Goal: Navigation & Orientation: Understand site structure

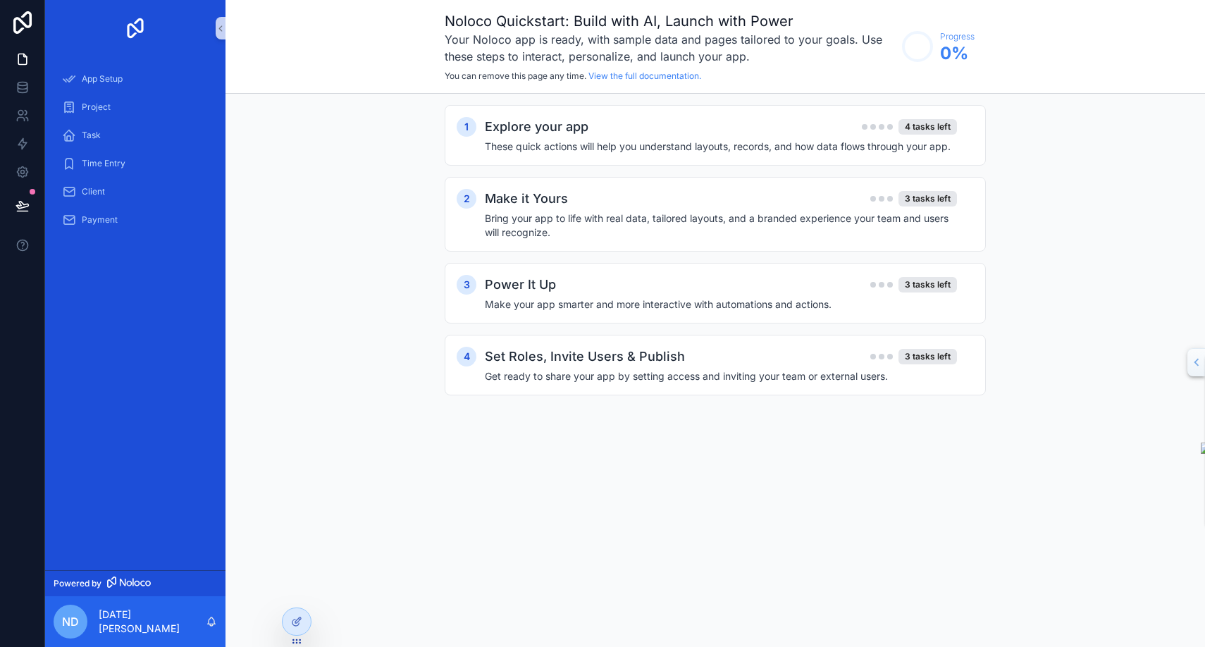
click at [327, 187] on div "1 Explore your app 4 tasks left These quick actions will help you understand la…" at bounding box center [714, 264] width 979 height 341
click at [1035, 142] on div "1 Explore your app 4 tasks left These quick actions will help you understand la…" at bounding box center [714, 264] width 979 height 341
click at [715, 490] on div "Noloco Quickstart: Build with AI, Launch with Power Your Noloco app is ready, w…" at bounding box center [714, 323] width 979 height 647
click at [320, 156] on div "1 Explore your app 4 tasks left These quick actions will help you understand la…" at bounding box center [714, 264] width 979 height 341
click at [710, 142] on h4 "These quick actions will help you understand layouts, records, and how data flo…" at bounding box center [721, 147] width 472 height 14
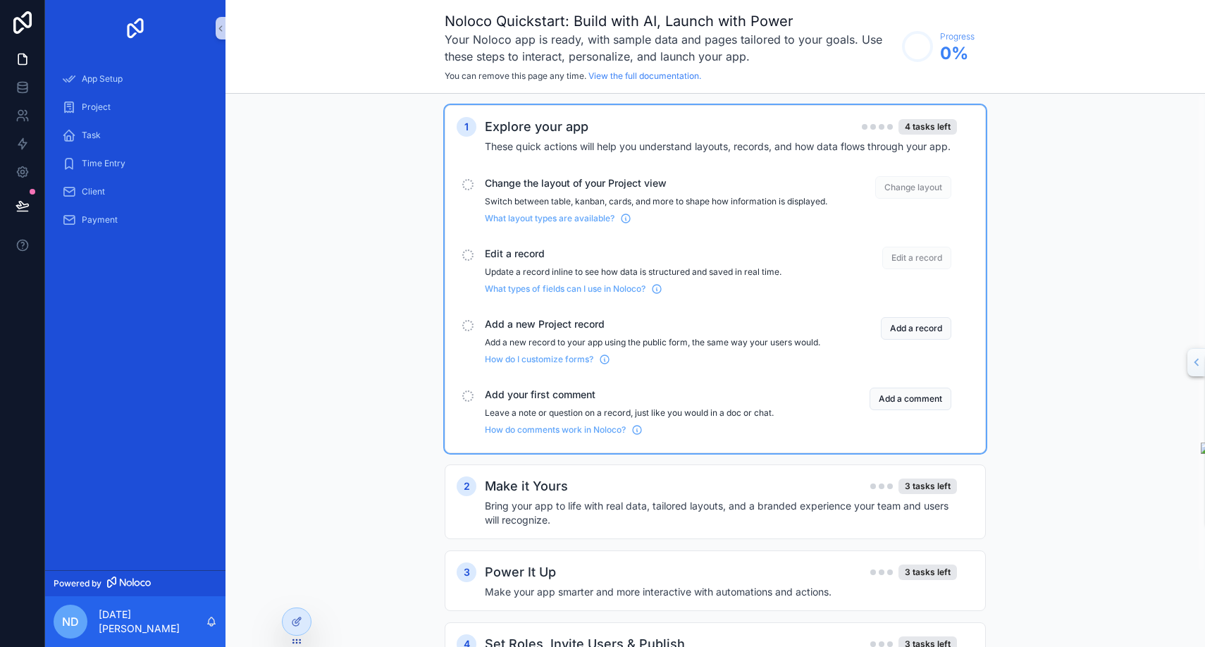
click at [915, 180] on span "Change layout" at bounding box center [913, 187] width 76 height 23
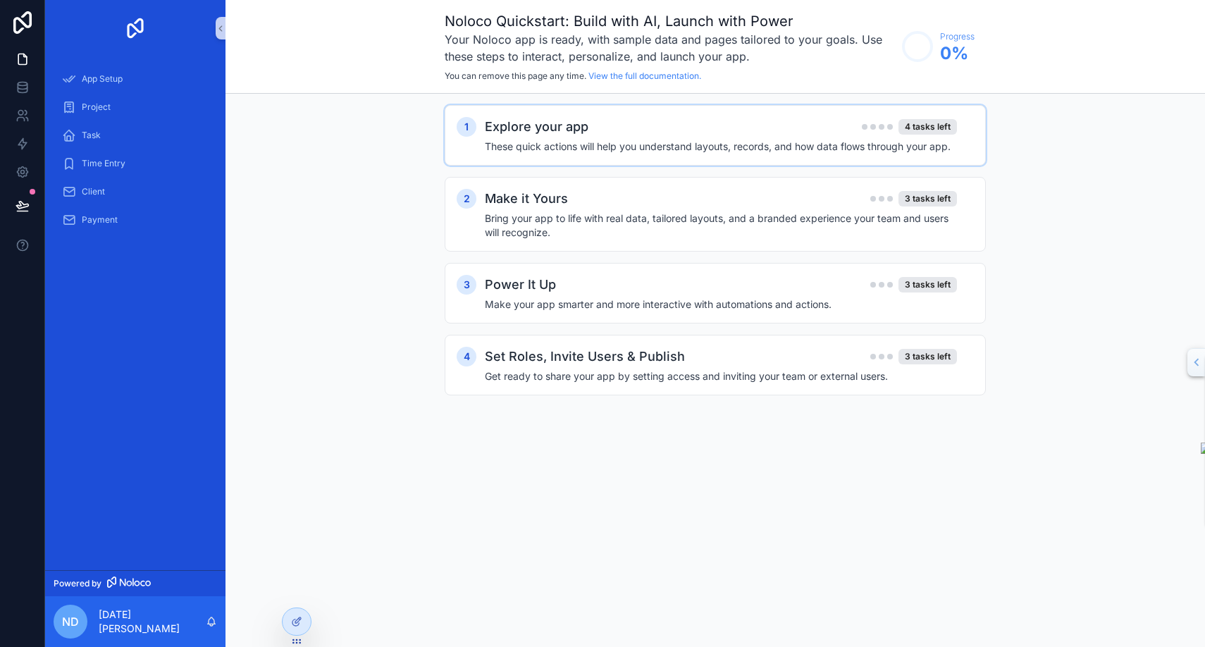
click at [849, 153] on h4 "These quick actions will help you understand layouts, records, and how data flo…" at bounding box center [721, 147] width 472 height 14
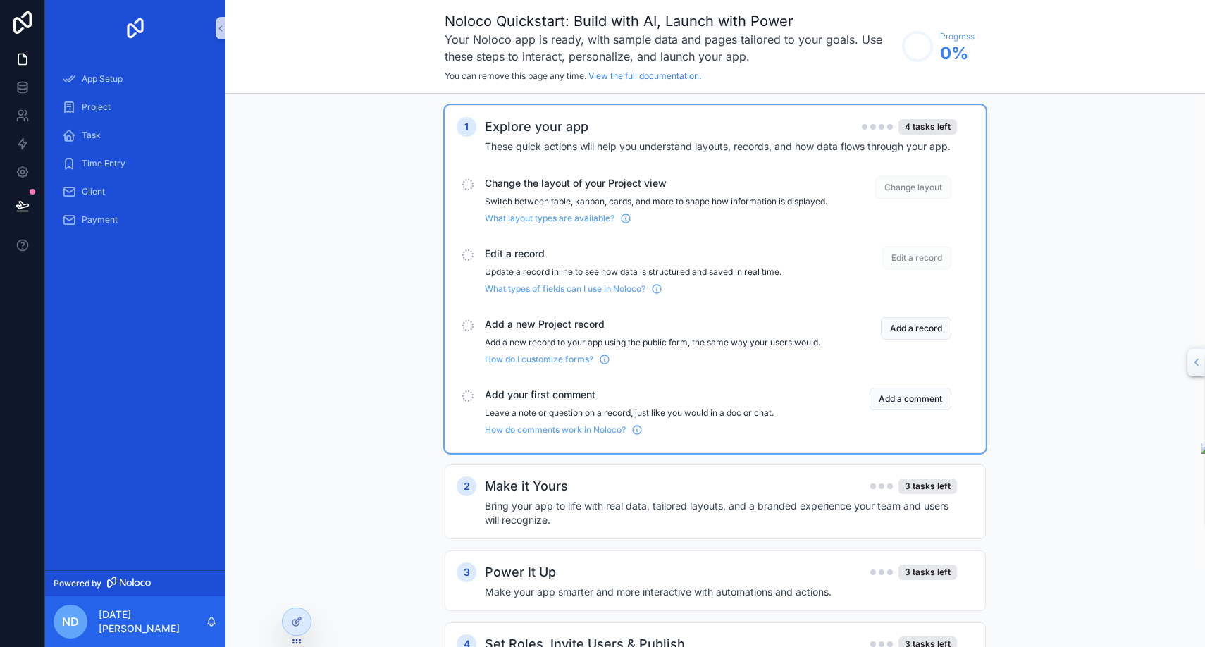
click at [469, 184] on div "scrollable content" at bounding box center [467, 184] width 11 height 11
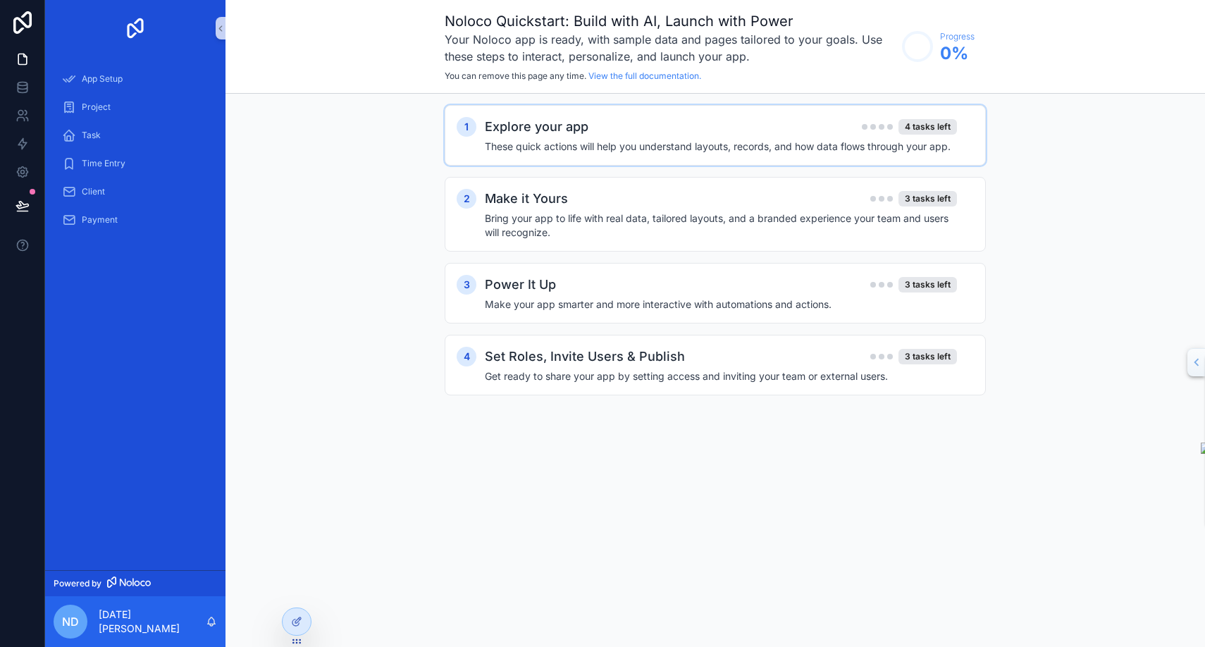
click at [650, 132] on div "Explore your app 4 tasks left" at bounding box center [721, 127] width 472 height 20
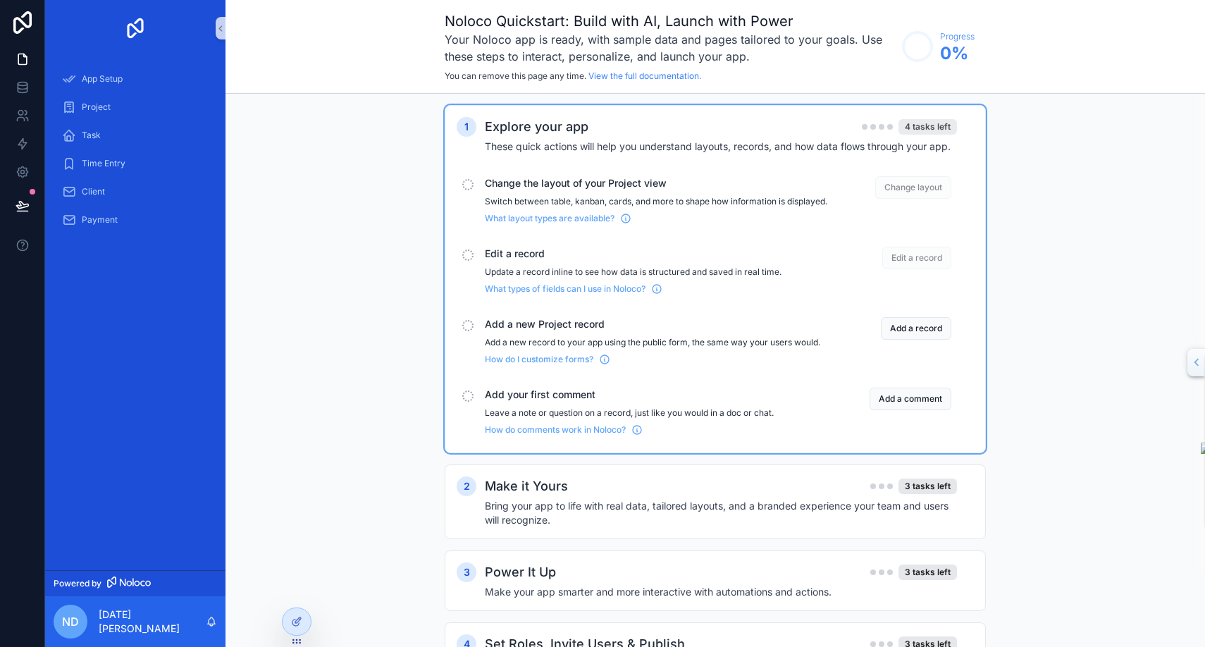
click at [928, 128] on div "4 tasks left" at bounding box center [927, 127] width 58 height 16
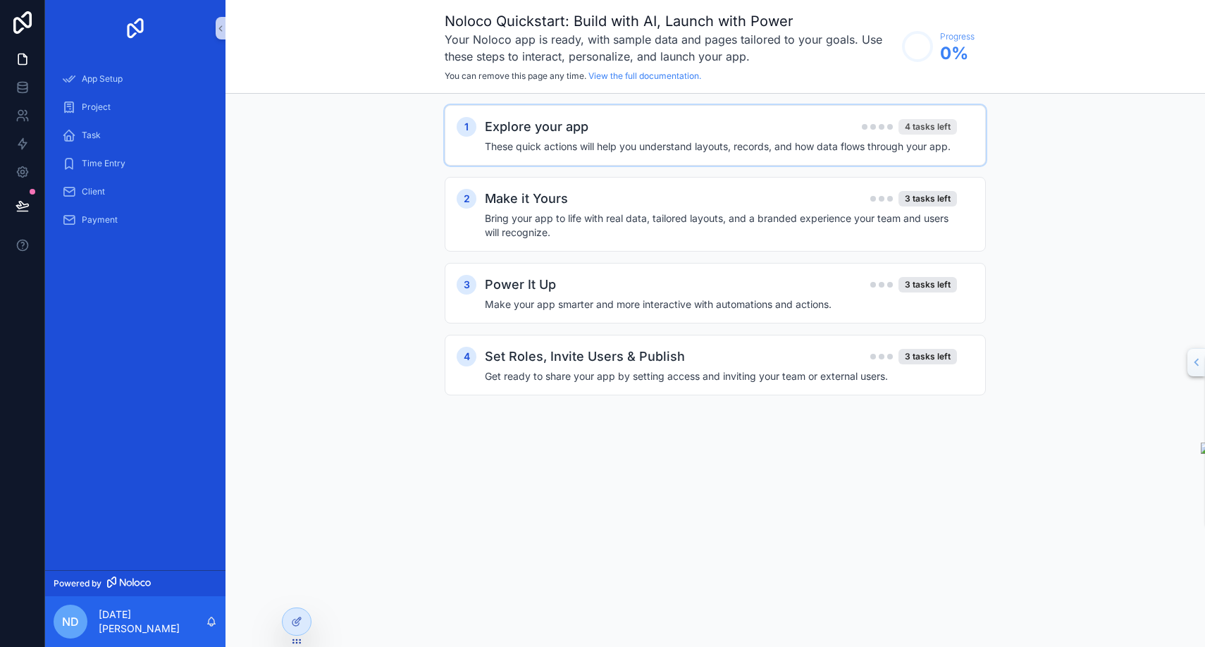
click at [928, 128] on div "4 tasks left" at bounding box center [927, 127] width 58 height 16
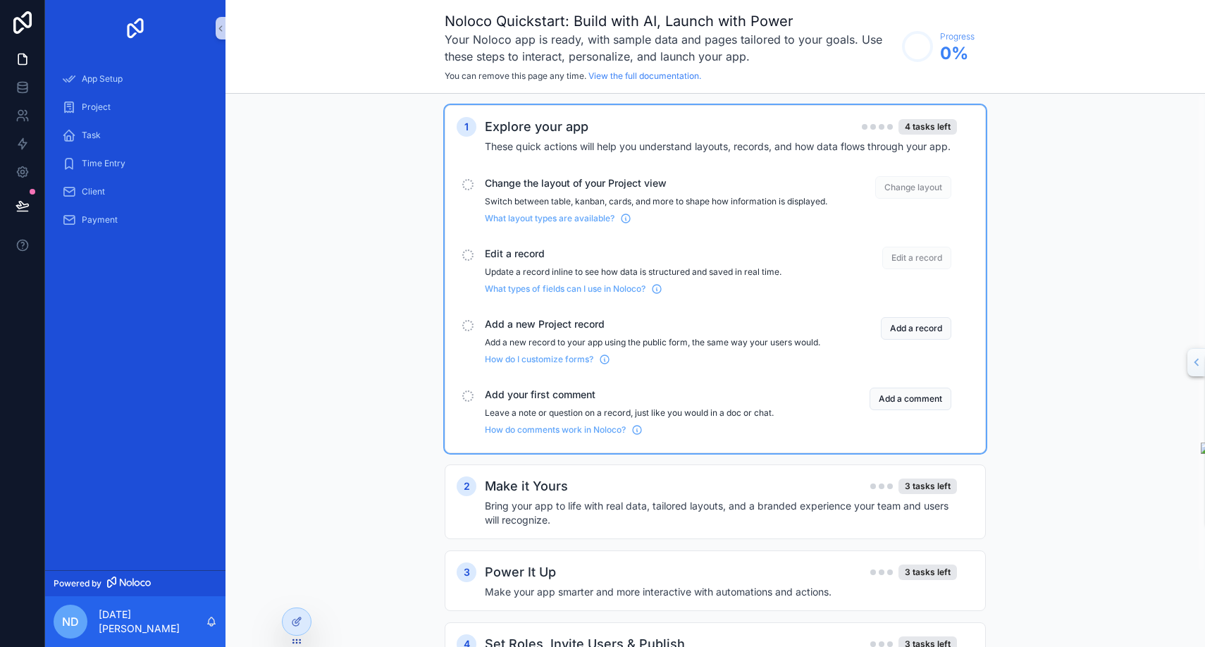
click at [915, 184] on span "Change layout" at bounding box center [913, 187] width 76 height 23
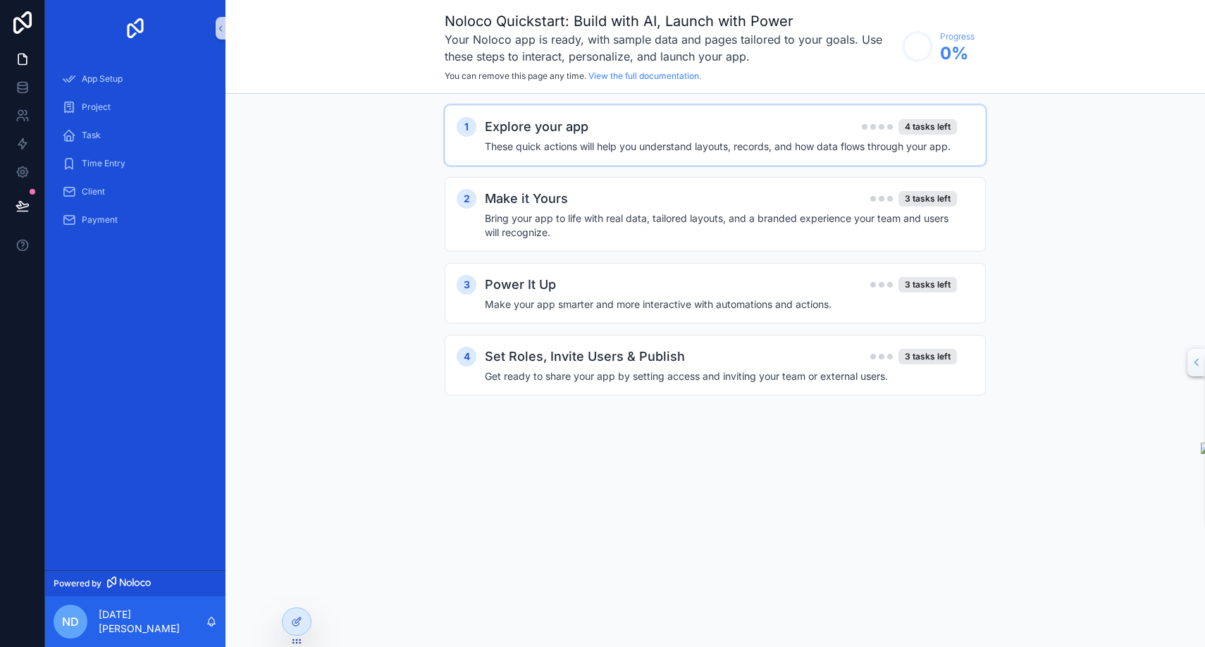
click at [920, 156] on div "1 Explore your app 4 tasks left These quick actions will help you understand la…" at bounding box center [715, 135] width 541 height 61
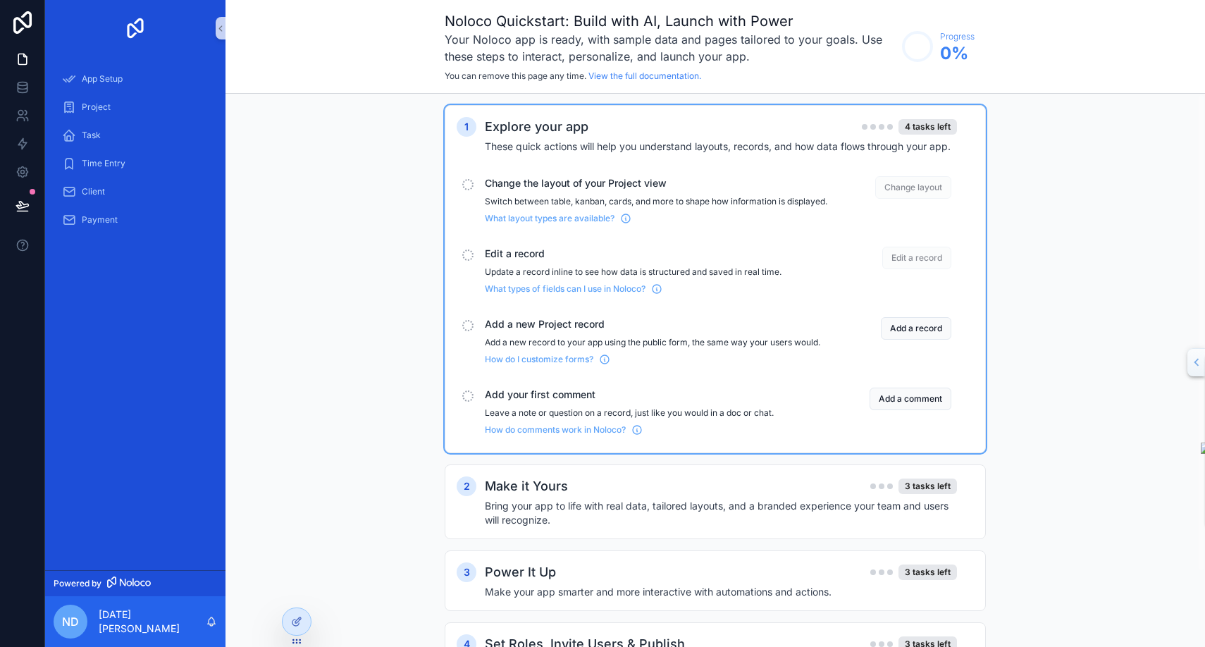
click at [811, 224] on div "What layout types are available?" at bounding box center [656, 215] width 342 height 17
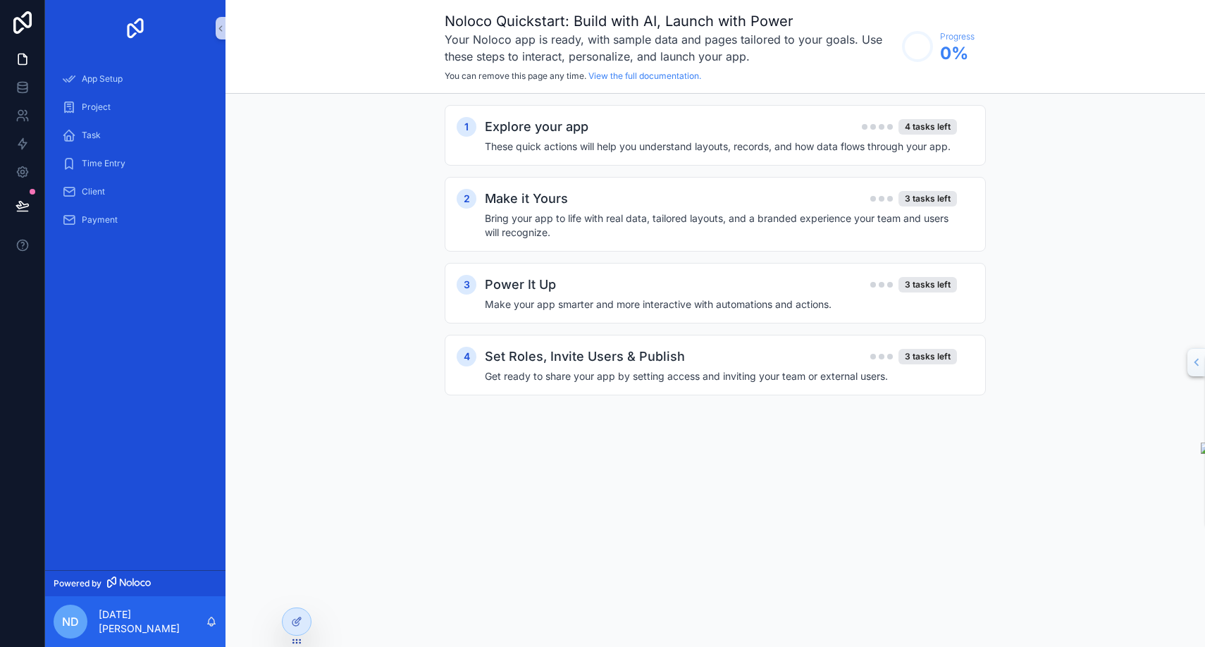
click at [811, 227] on h4 "Bring your app to life with real data, tailored layouts, and a branded experien…" at bounding box center [721, 225] width 472 height 28
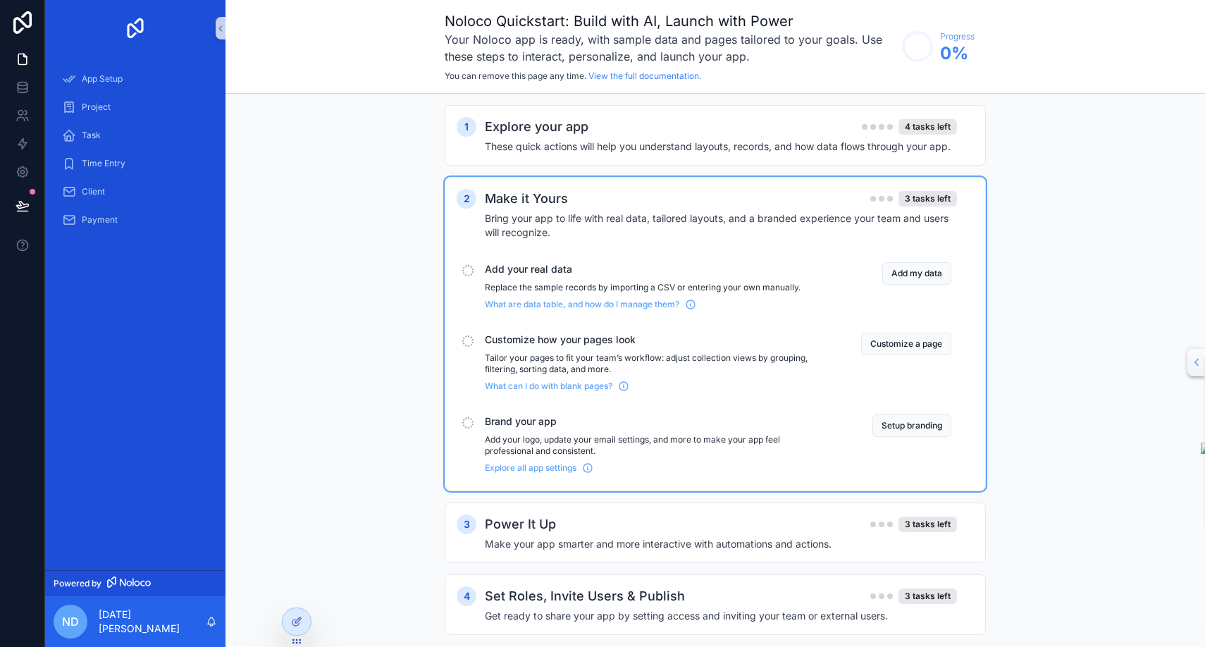
click at [1016, 237] on div "1 Explore your app 4 tasks left These quick actions will help you understand la…" at bounding box center [714, 384] width 979 height 581
click at [401, 236] on div "1 Explore your app 4 tasks left These quick actions will help you understand la…" at bounding box center [714, 384] width 979 height 581
click at [626, 72] on link "View the full documentation." at bounding box center [644, 75] width 113 height 11
click at [350, 161] on div "1 Explore your app 4 tasks left These quick actions will help you understand la…" at bounding box center [714, 384] width 979 height 581
click at [102, 89] on div "App Setup" at bounding box center [135, 79] width 147 height 23
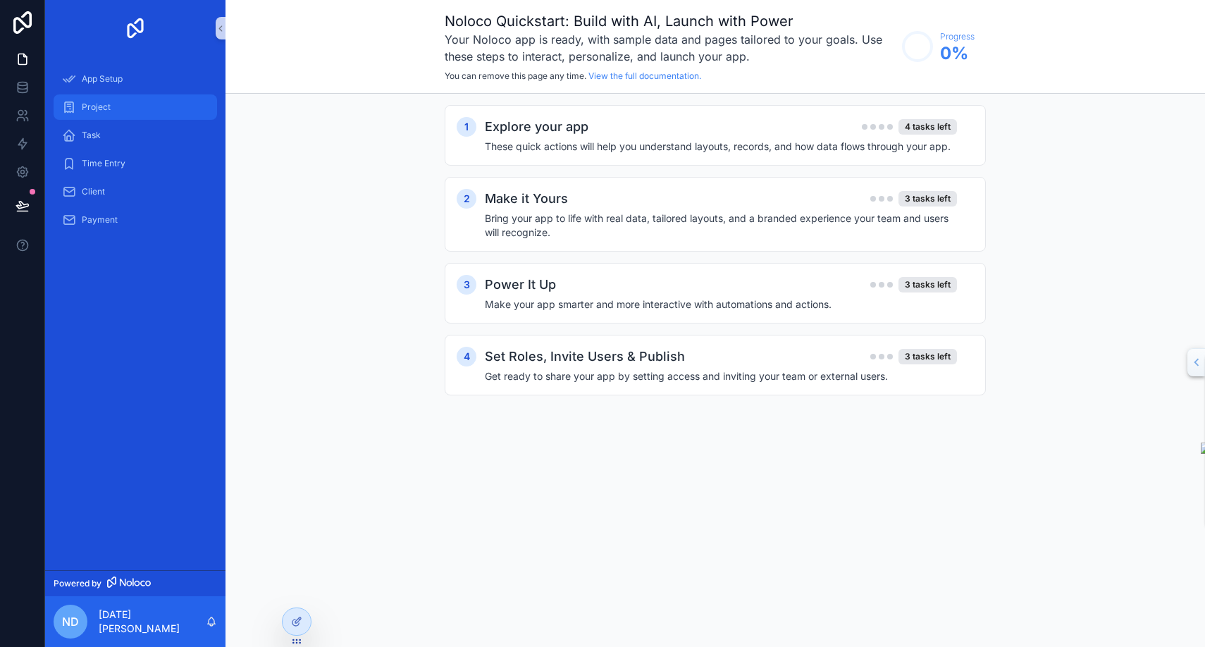
click at [89, 115] on div "Project" at bounding box center [135, 107] width 147 height 23
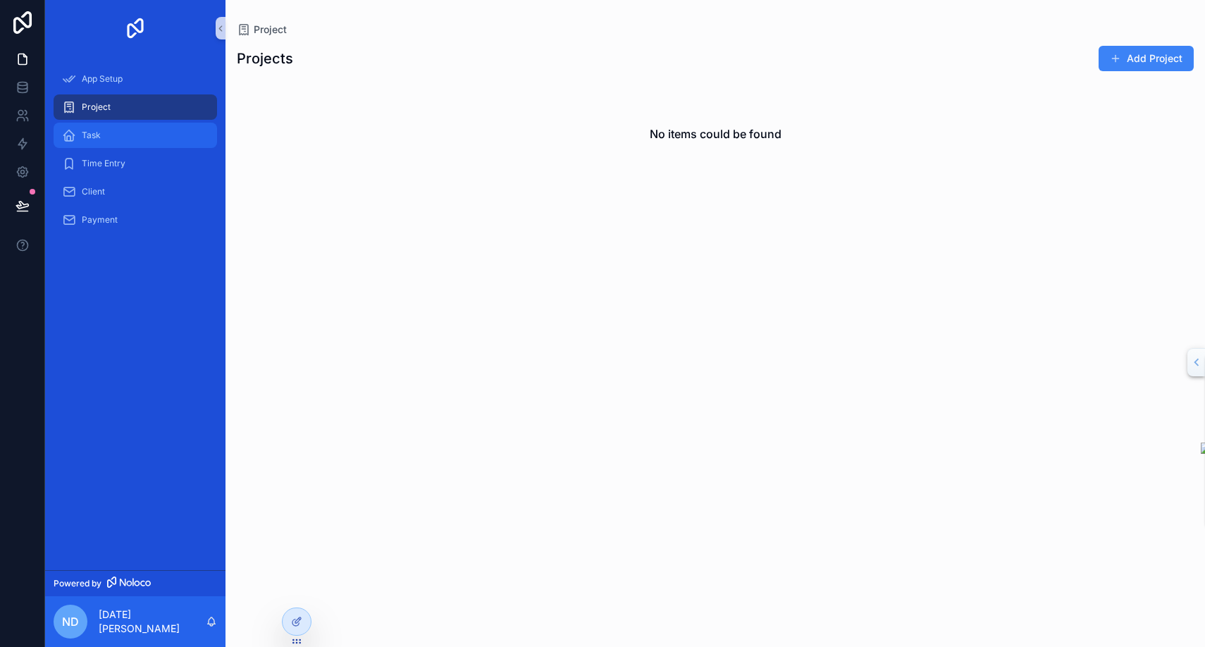
click at [109, 130] on div "Task" at bounding box center [135, 135] width 147 height 23
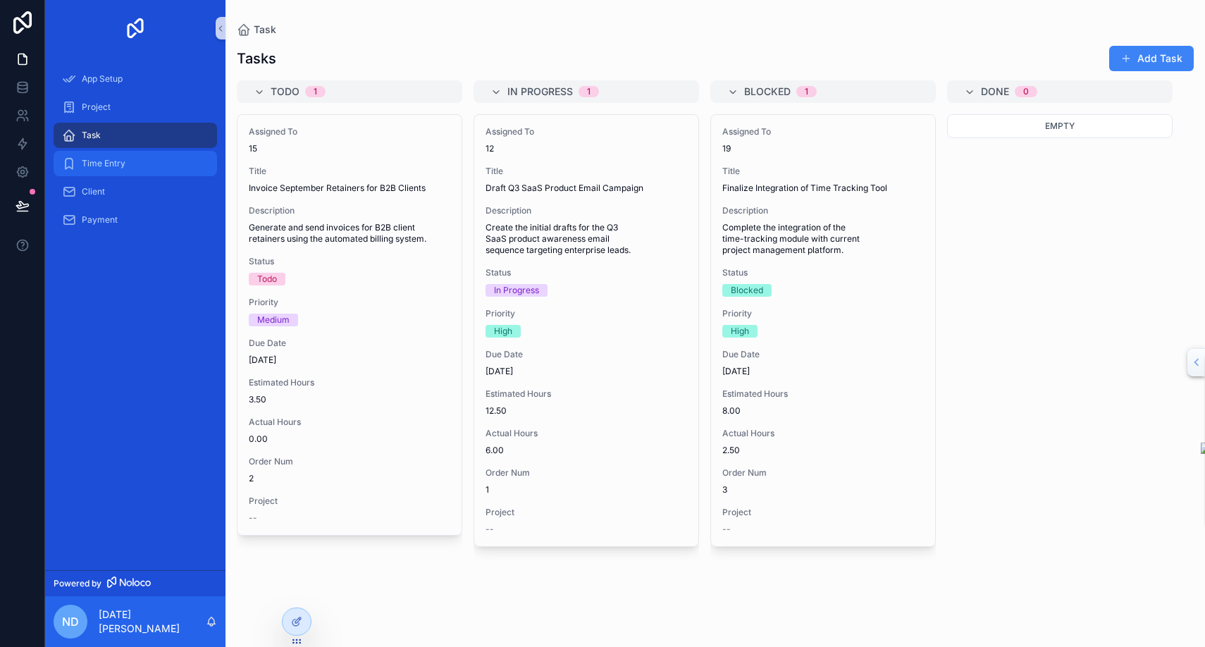
click at [101, 166] on span "Time Entry" at bounding box center [104, 163] width 44 height 11
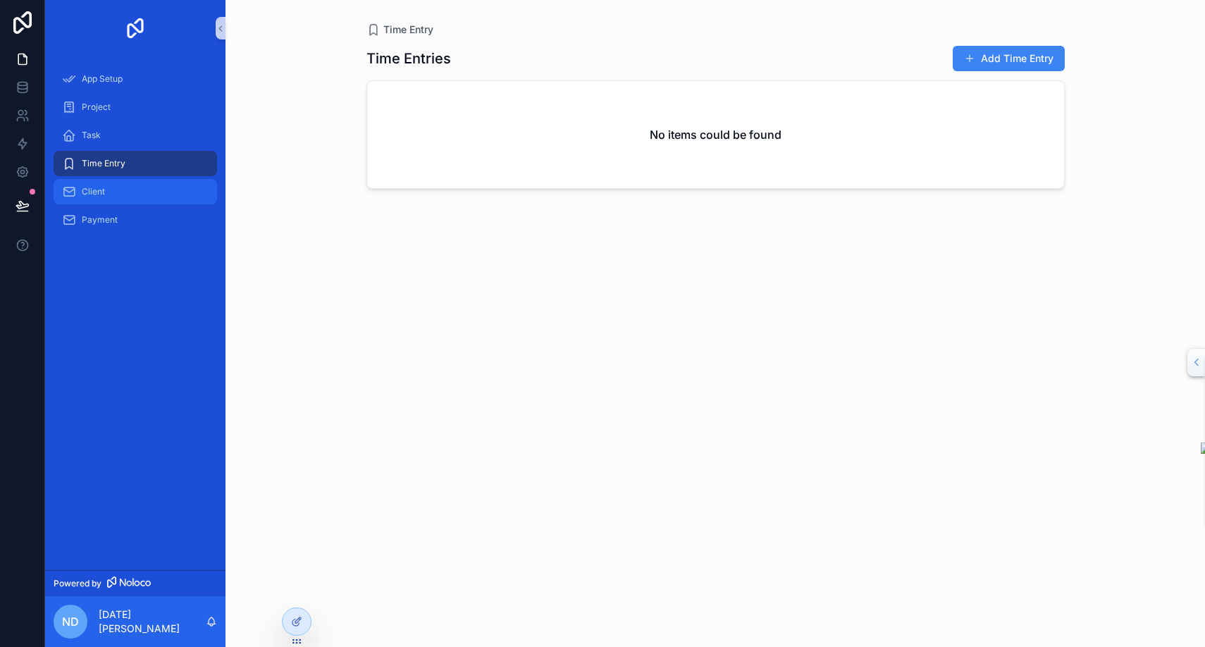
click at [92, 186] on span "Client" at bounding box center [93, 191] width 23 height 11
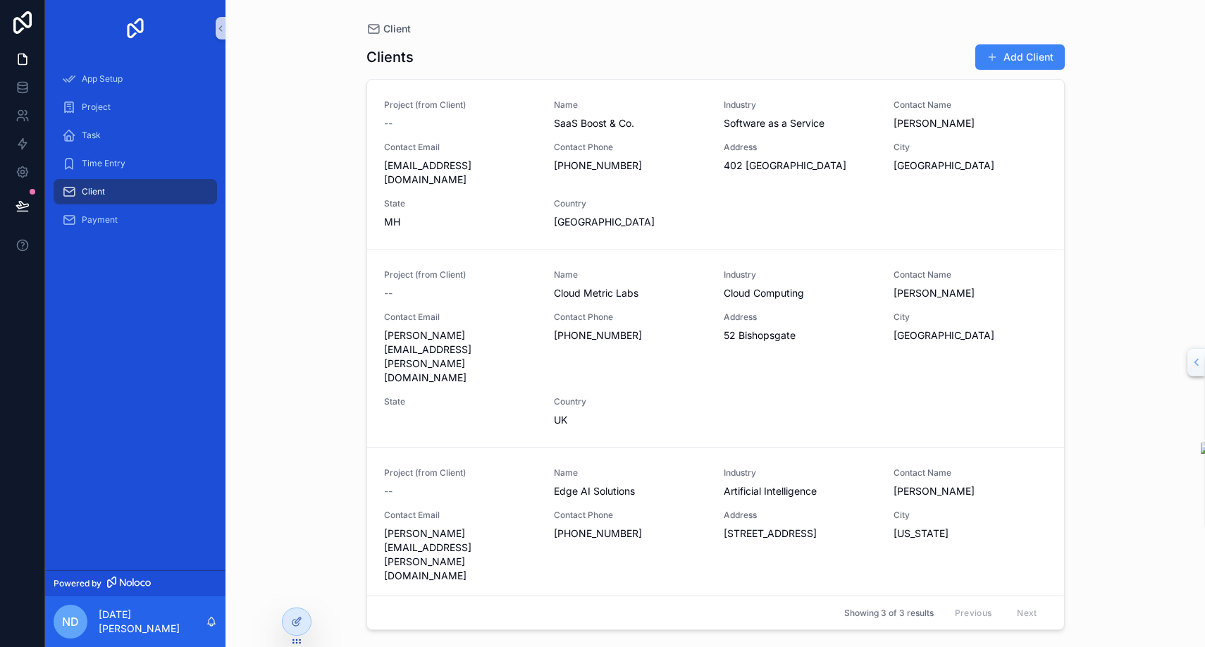
click at [295, 80] on div "Client Clients Add Client Project (from Client) -- Name SaaS Boost & Co. Indust…" at bounding box center [714, 323] width 979 height 647
click at [800, 54] on div "Clients Add Client" at bounding box center [715, 57] width 698 height 27
click at [118, 103] on div "Project" at bounding box center [135, 107] width 147 height 23
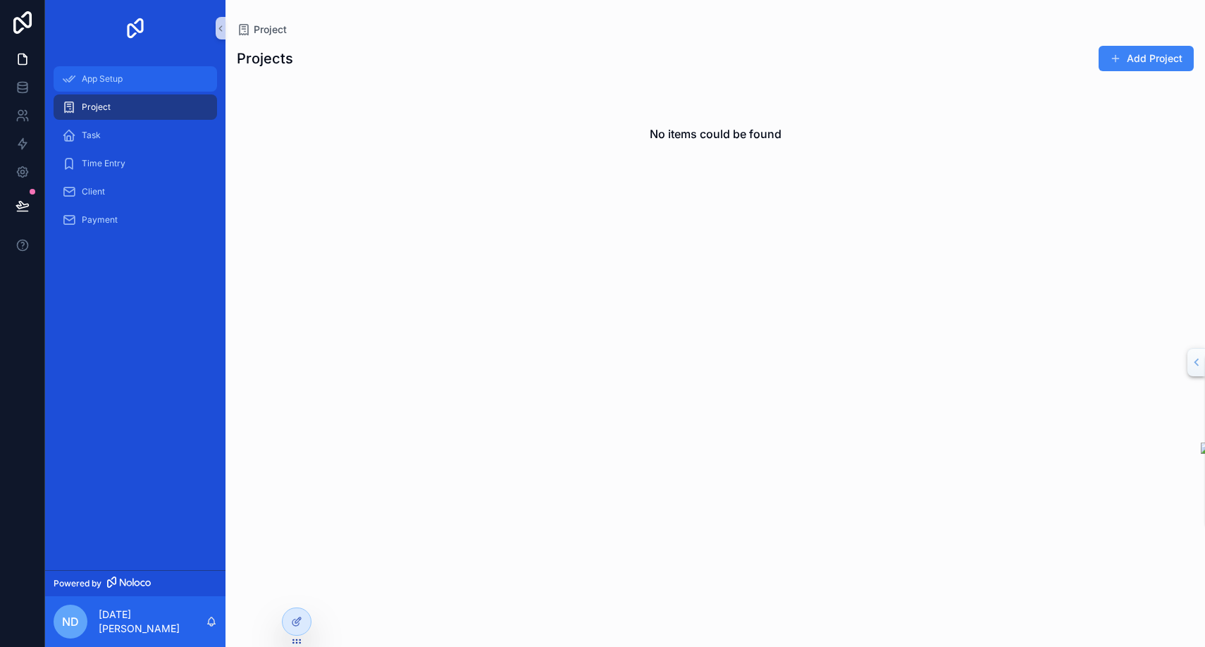
click at [120, 80] on span "App Setup" at bounding box center [102, 78] width 41 height 11
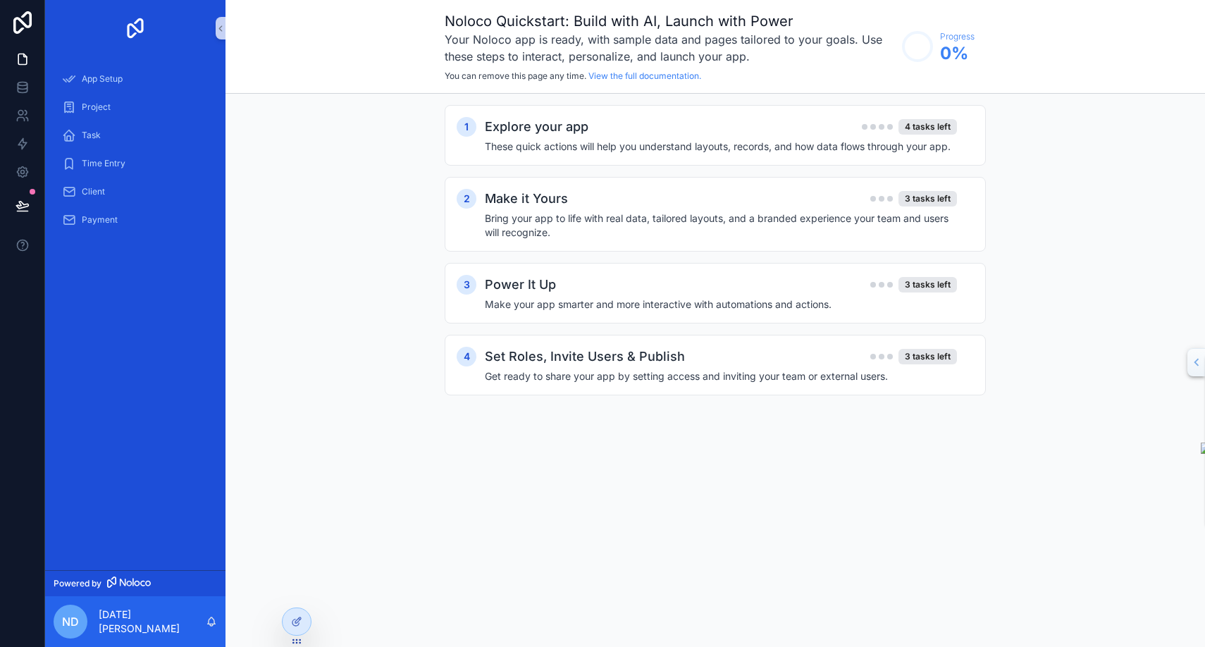
click at [391, 142] on div "1 Explore your app 4 tasks left These quick actions will help you understand la…" at bounding box center [714, 264] width 979 height 341
click at [23, 87] on icon at bounding box center [23, 87] width 14 height 14
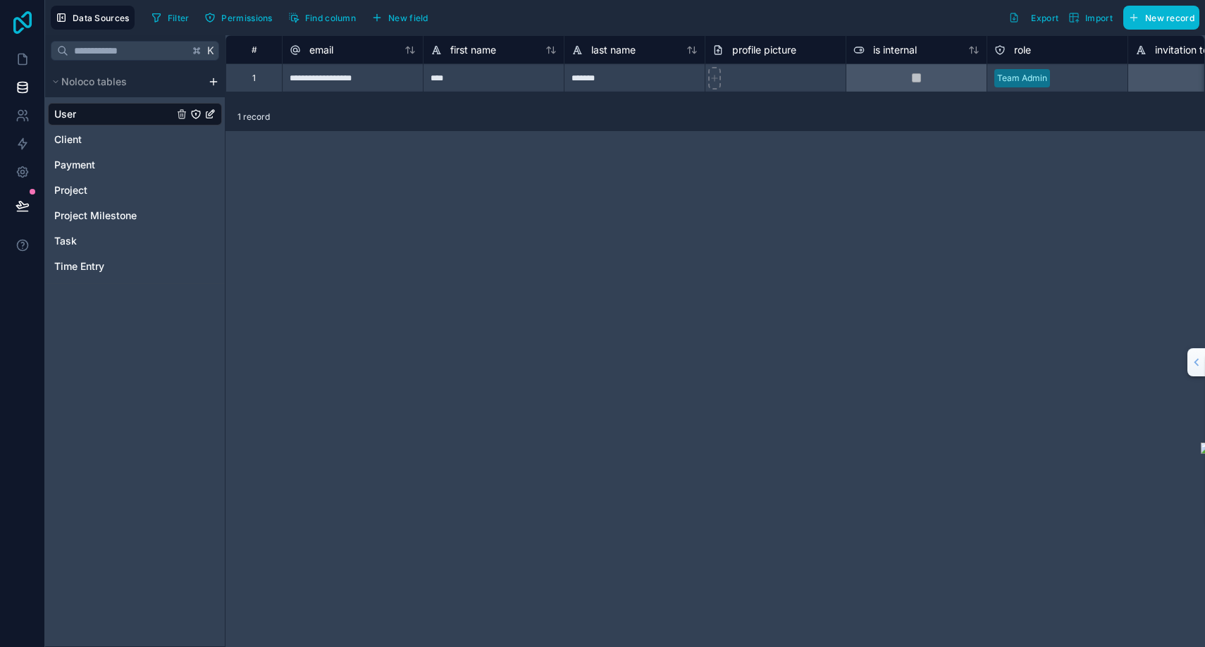
click at [23, 14] on icon at bounding box center [22, 22] width 18 height 23
